Goal: Answer question/provide support

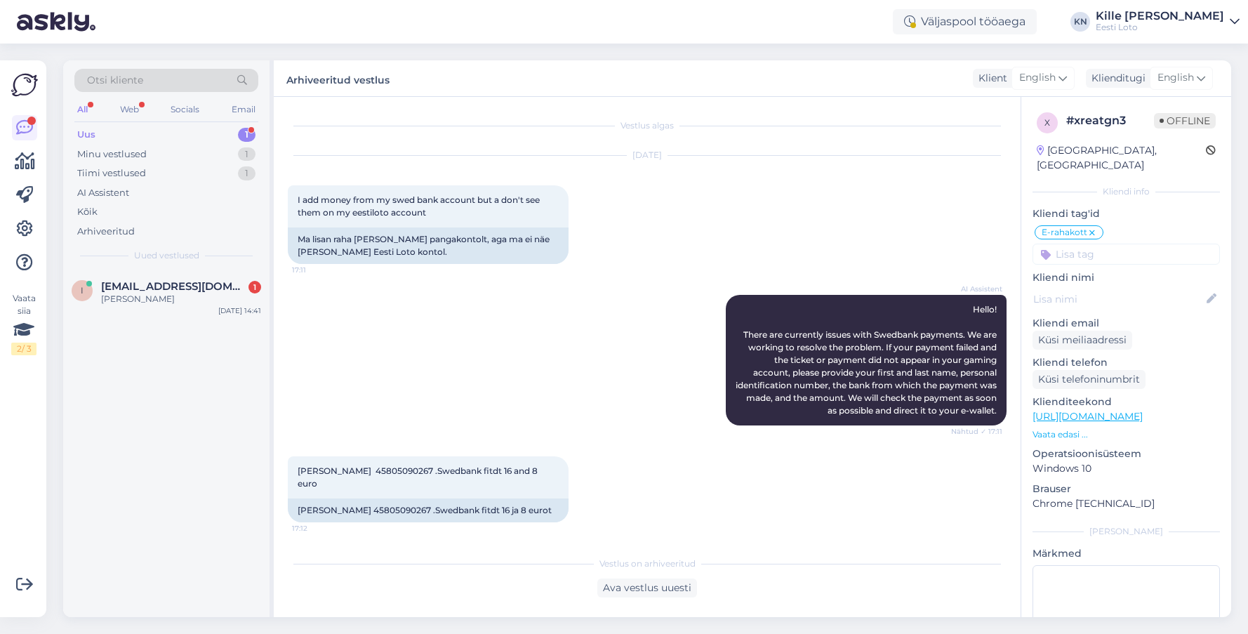
scroll to position [2571, 0]
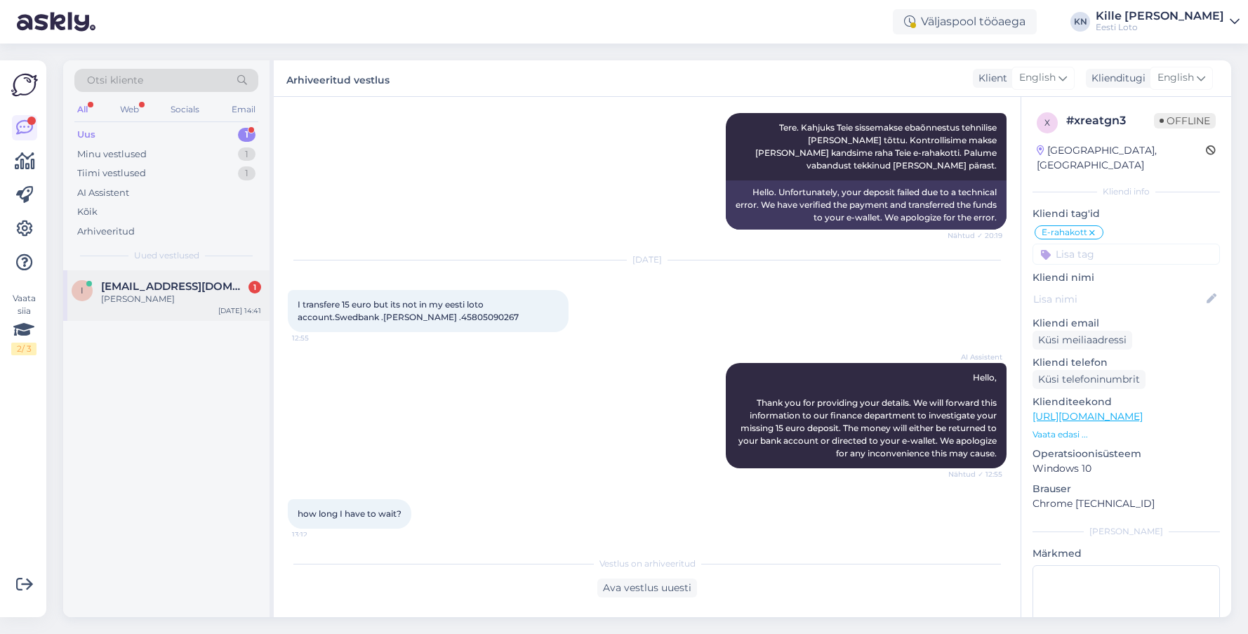
click at [204, 279] on div "I [EMAIL_ADDRESS][DOMAIN_NAME] 1 [PERSON_NAME] [DATE] 14:41" at bounding box center [166, 295] width 206 height 51
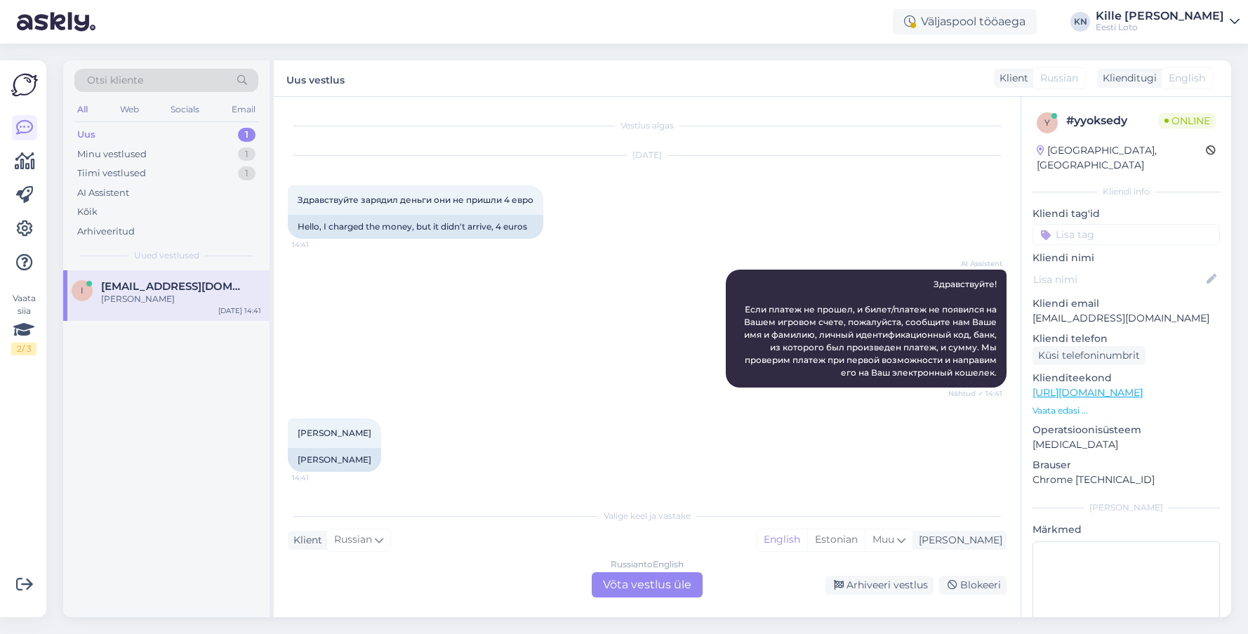
scroll to position [0, 0]
click at [644, 585] on div "Russian to English Võta vestlus üle" at bounding box center [647, 584] width 111 height 25
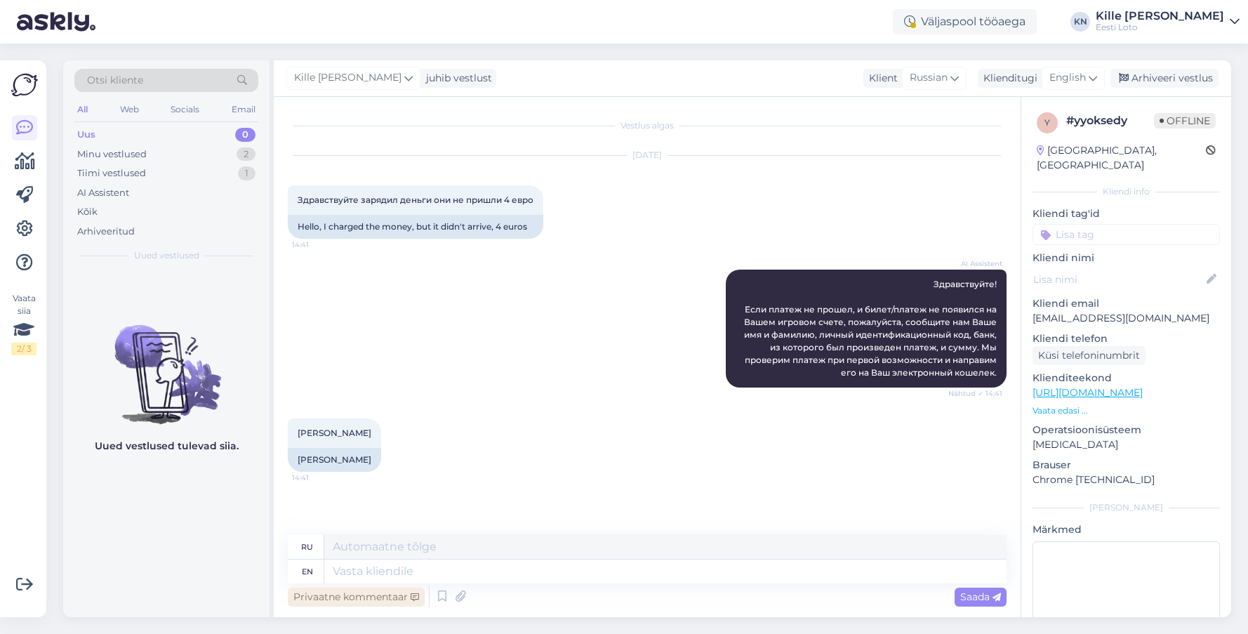
click at [332, 595] on div "Privaatne kommentaar" at bounding box center [356, 596] width 137 height 19
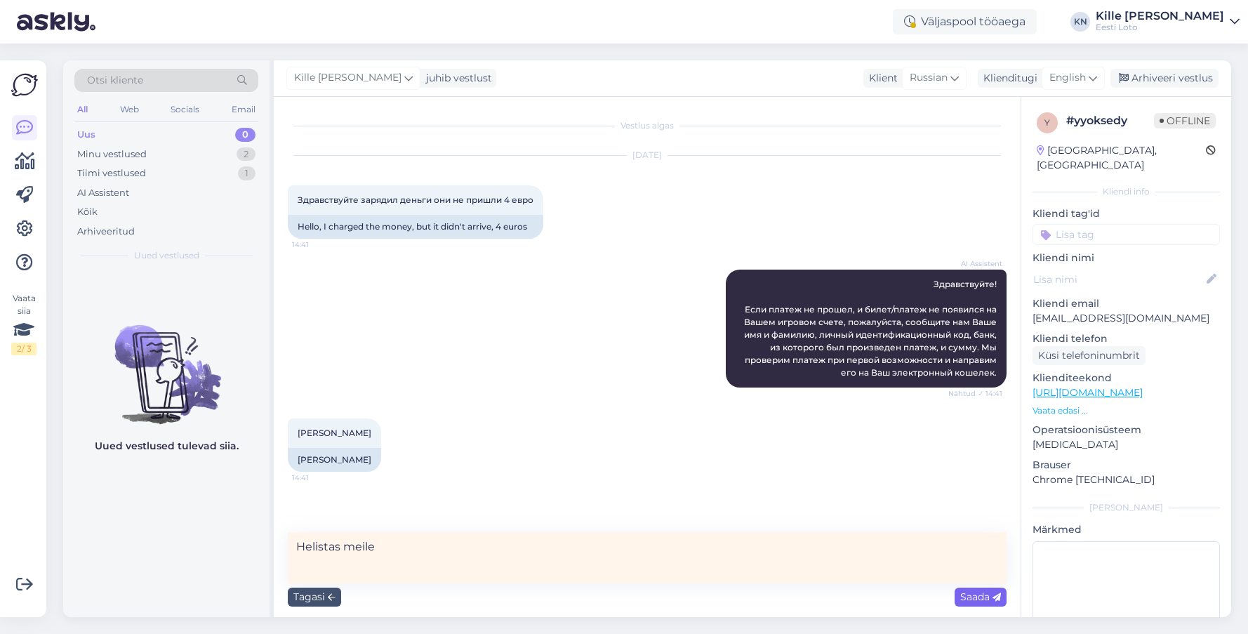
type textarea "Helistas meile"
click at [967, 599] on span "Saada" at bounding box center [980, 596] width 41 height 13
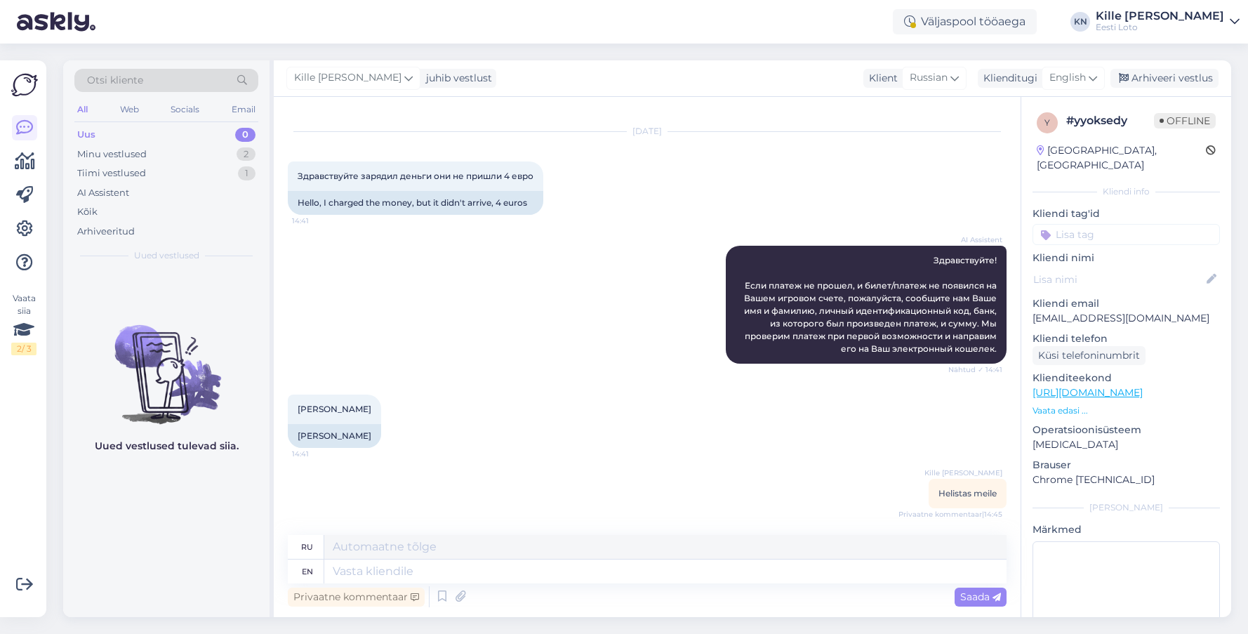
scroll to position [25, 0]
click at [1109, 236] on div "y # yyoksedy Offline [GEOGRAPHIC_DATA], [GEOGRAPHIC_DATA] Kliendi info Kliendi …" at bounding box center [1126, 393] width 210 height 592
click at [1107, 224] on input at bounding box center [1125, 234] width 187 height 21
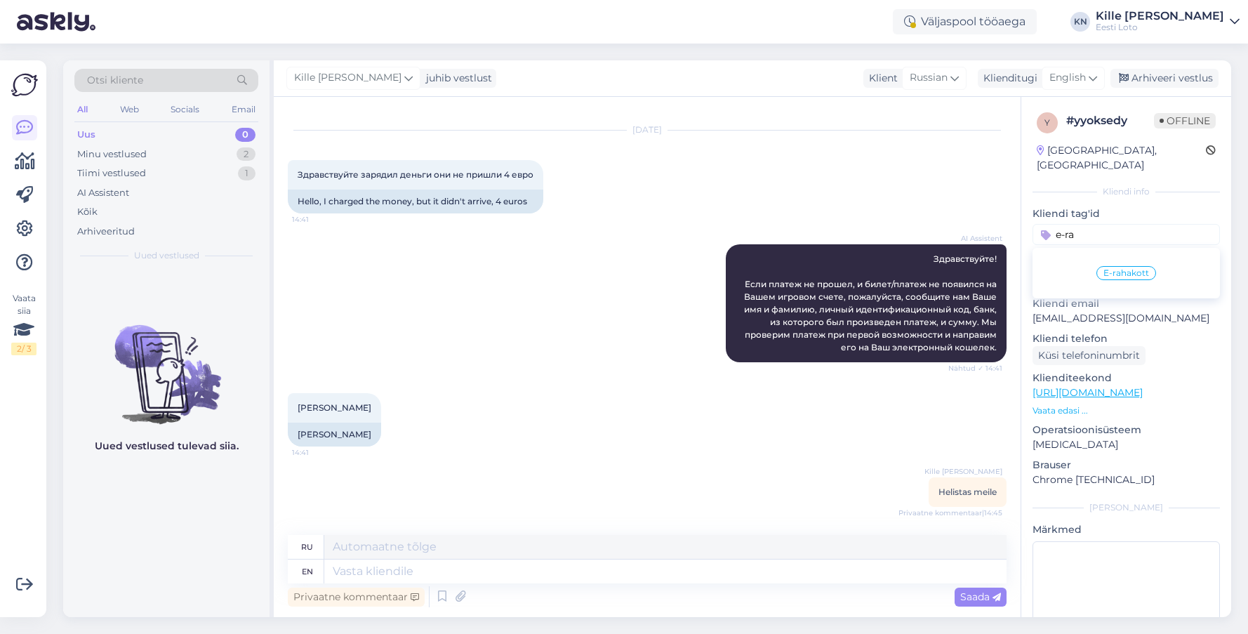
type input "e-ra"
click at [1121, 266] on div "E-rahakott" at bounding box center [1126, 273] width 60 height 14
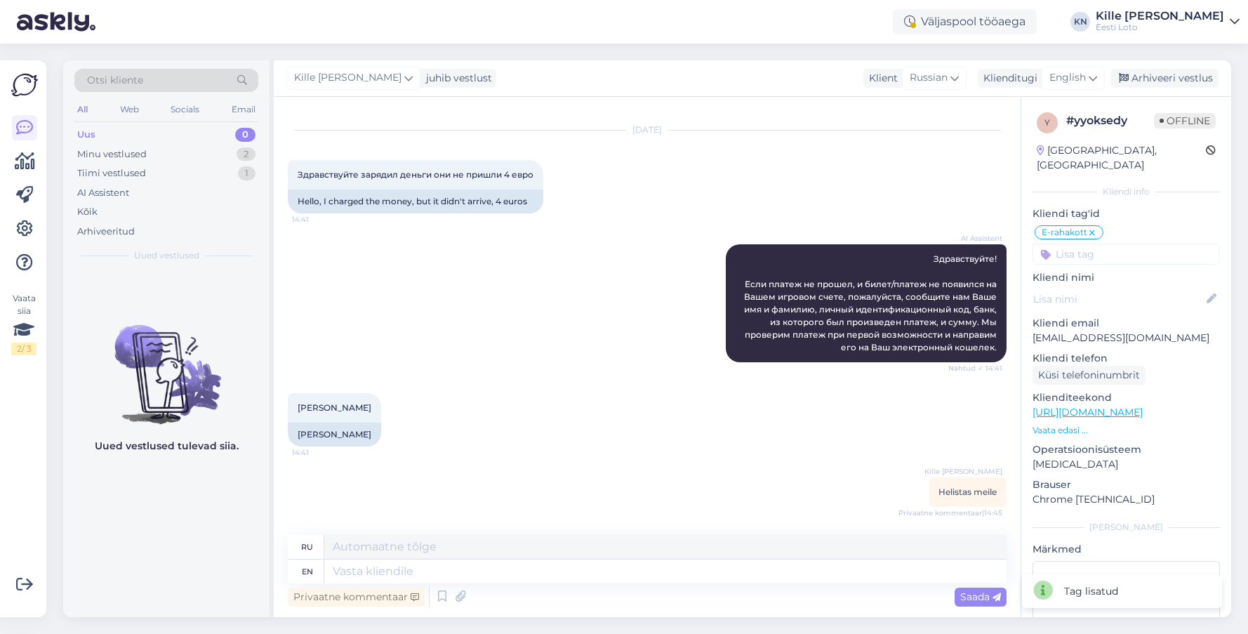
drag, startPoint x: 1174, startPoint y: 76, endPoint x: 1049, endPoint y: 66, distance: 125.4
click at [1174, 76] on div "Arhiveeri vestlus" at bounding box center [1164, 78] width 108 height 19
